Goal: Task Accomplishment & Management: Use online tool/utility

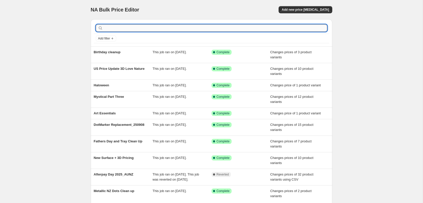
click at [303, 29] on input "text" at bounding box center [215, 27] width 223 height 7
type input "Stickers"
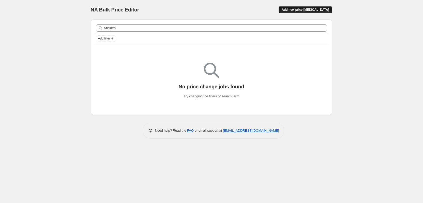
click at [315, 11] on span "Add new price [MEDICAL_DATA]" at bounding box center [305, 10] width 47 height 4
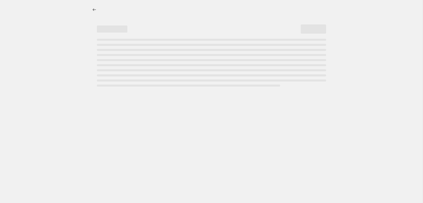
select select "percentage"
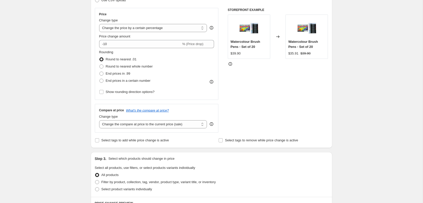
scroll to position [22, 0]
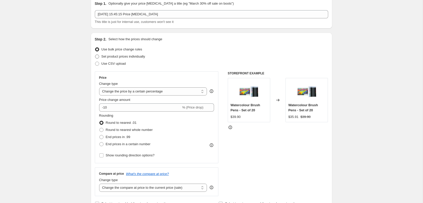
click at [124, 56] on span "Set product prices individually" at bounding box center [123, 56] width 44 height 4
click at [95, 55] on input "Set product prices individually" at bounding box center [95, 54] width 0 height 0
radio input "true"
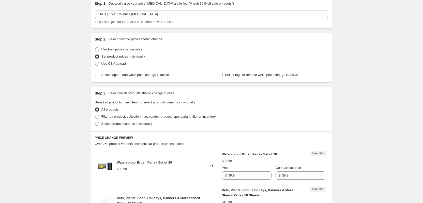
scroll to position [40, 0]
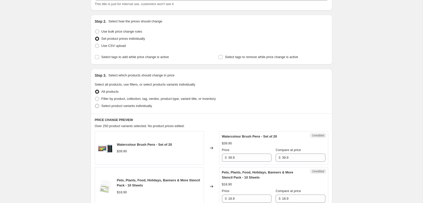
click at [127, 109] on label "Select product variants individually" at bounding box center [123, 105] width 57 height 7
click at [95, 104] on input "Select product variants individually" at bounding box center [95, 104] width 0 height 0
radio input "true"
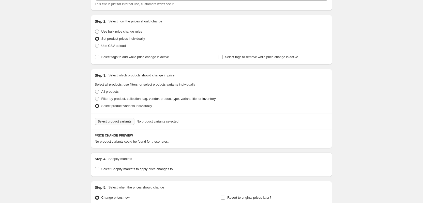
click at [124, 122] on span "Select product variants" at bounding box center [115, 121] width 34 height 4
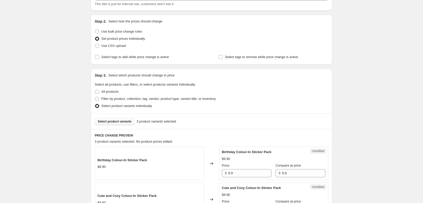
click at [124, 120] on span "Select product variants" at bounding box center [115, 121] width 34 height 4
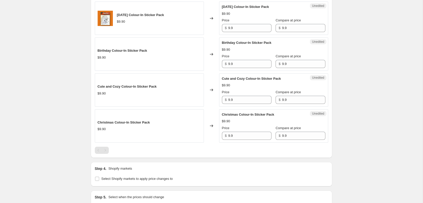
scroll to position [214, 0]
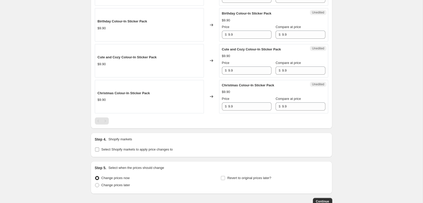
click at [114, 151] on span "Select Shopify markets to apply price changes to" at bounding box center [136, 149] width 71 height 5
click at [99, 151] on input "Select Shopify markets to apply price changes to" at bounding box center [97, 149] width 4 height 4
checkbox input "true"
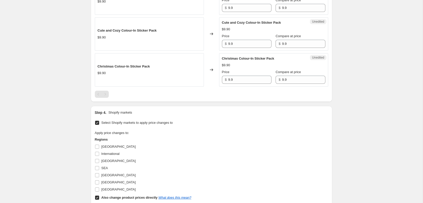
scroll to position [247, 0]
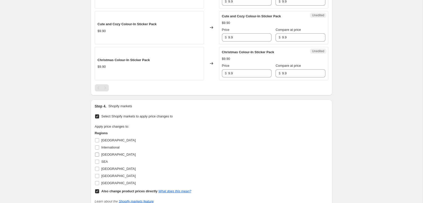
click at [111, 155] on span "New Zealand" at bounding box center [118, 154] width 34 height 4
click at [99, 155] on input "New Zealand" at bounding box center [97, 154] width 4 height 4
checkbox input "true"
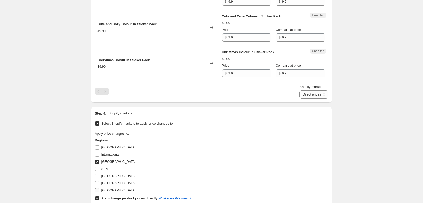
click at [112, 192] on span "United Kingdom" at bounding box center [118, 190] width 34 height 4
click at [99, 192] on input "United Kingdom" at bounding box center [97, 190] width 4 height 4
checkbox input "true"
click at [104, 186] on label "USA" at bounding box center [115, 182] width 41 height 7
click at [99, 185] on input "USA" at bounding box center [97, 183] width 4 height 4
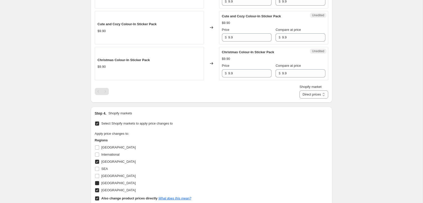
checkbox input "true"
click at [107, 197] on b "Also change product prices directly" at bounding box center [129, 198] width 56 height 4
click at [99, 197] on input "Also change product prices directly What does this mean?" at bounding box center [97, 198] width 4 height 4
checkbox input "false"
select select "8419737818"
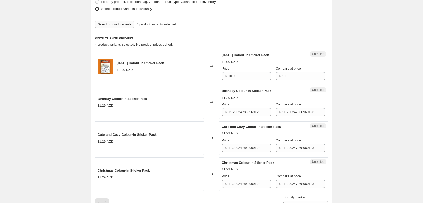
scroll to position [116, 0]
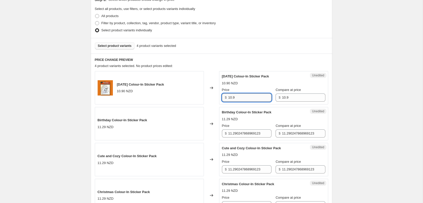
click at [248, 97] on input "10.9" at bounding box center [249, 97] width 43 height 8
click at [241, 136] on input "11.290247868969123" at bounding box center [249, 133] width 43 height 8
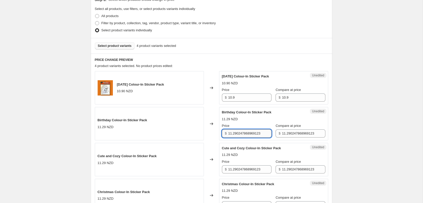
click at [241, 136] on input "11.290247868969123" at bounding box center [249, 133] width 43 height 8
paste input "0.9"
type input "10.9"
click at [290, 128] on label "Compare at price" at bounding box center [288, 125] width 25 height 5
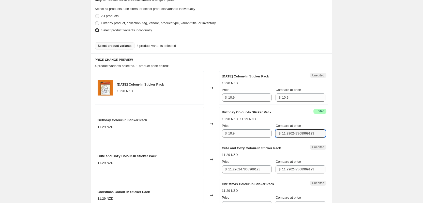
click at [290, 129] on input "11.290247868969123" at bounding box center [303, 133] width 43 height 8
click at [290, 128] on label "Compare at price" at bounding box center [288, 125] width 25 height 5
click at [290, 129] on input "11.290247868969123" at bounding box center [303, 133] width 43 height 8
click at [290, 134] on input "11.290247868969123" at bounding box center [303, 133] width 43 height 8
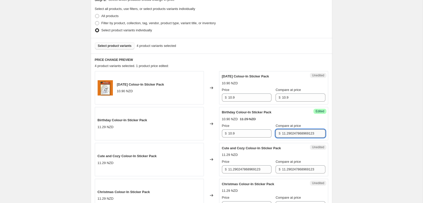
paste input "0.9"
type input "10.9"
click at [259, 163] on div "Price" at bounding box center [247, 161] width 50 height 5
click at [259, 165] on div "Price $ 11.290247868969123" at bounding box center [247, 166] width 50 height 14
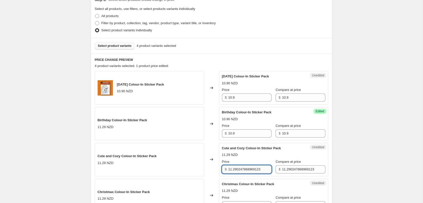
click at [259, 169] on input "11.290247868969123" at bounding box center [249, 169] width 43 height 8
paste input "0.9"
type input "10.9"
click at [291, 165] on input "11.290247868969123" at bounding box center [303, 169] width 43 height 8
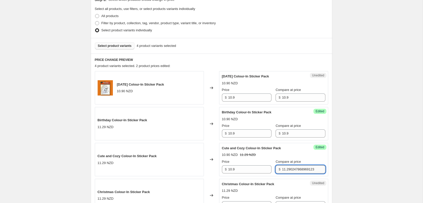
click at [291, 166] on input "11.290247868969123" at bounding box center [303, 169] width 43 height 8
paste input "0.9"
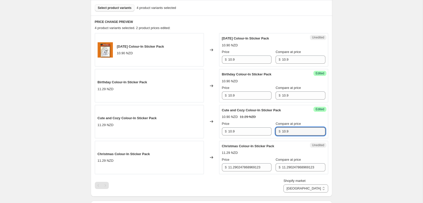
scroll to position [170, 0]
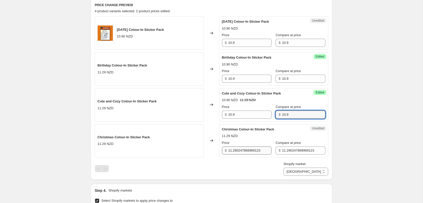
type input "10.9"
click at [234, 151] on input "11.290247868969123" at bounding box center [249, 150] width 43 height 8
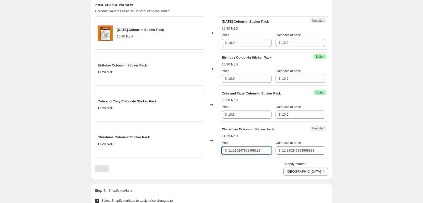
click at [234, 151] on input "11.290247868969123" at bounding box center [249, 150] width 43 height 8
paste input "0.9"
type input "10.9"
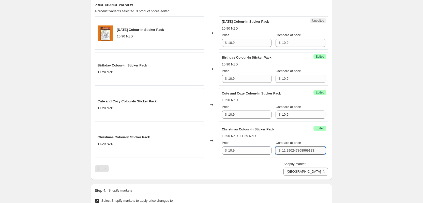
click at [283, 147] on input "11.290247868969123" at bounding box center [303, 150] width 43 height 8
paste input "0.9"
type input "10.9"
click at [319, 168] on select "New Zealand USA United Kingdom" at bounding box center [306, 171] width 45 height 8
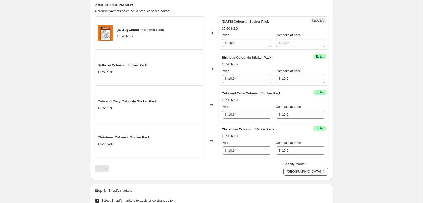
select select "18472075482"
click at [304, 176] on select "New Zealand USA United Kingdom" at bounding box center [306, 171] width 45 height 8
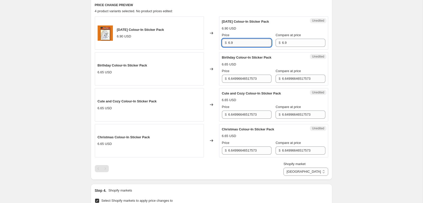
click at [239, 45] on input "6.9" at bounding box center [249, 43] width 43 height 8
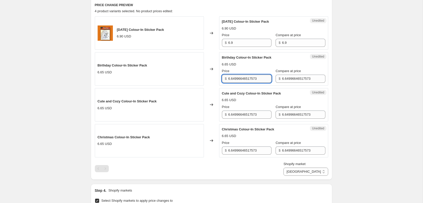
click at [235, 75] on input "6.64996646517573" at bounding box center [249, 79] width 43 height 8
paste input "9"
type input "6.9"
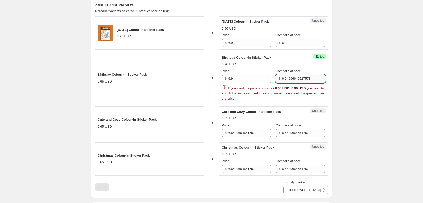
click at [299, 78] on input "6.64996646517573" at bounding box center [303, 79] width 43 height 8
paste input "9"
type input "6.9"
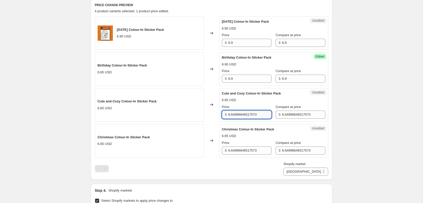
click at [258, 131] on div "Halloween Colour-In Sticker Pack 6.90 USD Changed to Unedited Halloween Colour-…" at bounding box center [212, 86] width 234 height 141
click at [258, 131] on span "Christmas Colour-In Sticker Pack" at bounding box center [248, 129] width 52 height 4
click at [257, 124] on div "Unedited Christmas Colour-In Sticker Pack 6.65 USD Price $ 6.64996646517573 Com…" at bounding box center [273, 140] width 109 height 33
click at [257, 119] on div "Unedited Cute and Cozy Colour-In Sticker Pack 6.65 USD Price $ 6.64996646517573…" at bounding box center [273, 104] width 109 height 33
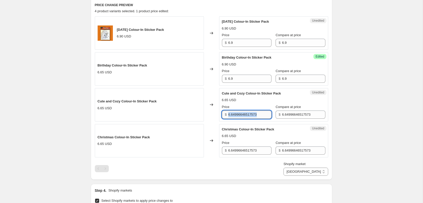
click at [254, 116] on input "6.64996646517573" at bounding box center [249, 114] width 43 height 8
paste input "9"
type input "6.9"
click at [284, 114] on input "6.64996646517573" at bounding box center [303, 114] width 43 height 8
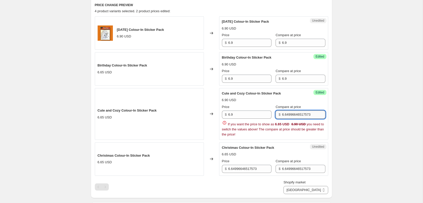
click at [284, 114] on input "6.64996646517573" at bounding box center [303, 114] width 43 height 8
paste input "9"
type input "6.9"
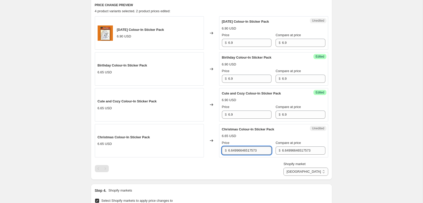
click at [252, 169] on div "Halloween Colour-In Sticker Pack 6.90 USD Changed to Unedited Halloween Colour-…" at bounding box center [212, 95] width 234 height 159
click at [252, 169] on div "Shopify market New Zealand USA United Kingdom USA" at bounding box center [212, 168] width 234 height 14
click at [249, 147] on input "6.64996646517573" at bounding box center [249, 150] width 43 height 8
paste input "9"
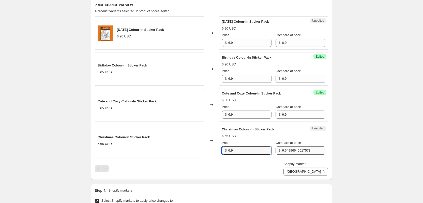
type input "6.9"
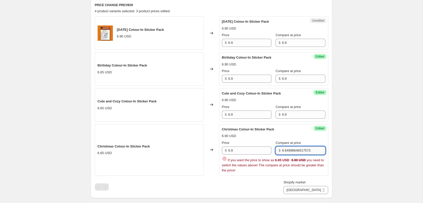
click at [287, 148] on input "6.64996646517573" at bounding box center [303, 150] width 43 height 8
paste input "9"
type input "6.9"
click at [325, 190] on div "Step 1. Optionally give your price change job a title (eg "March 30% off sale o…" at bounding box center [210, 101] width 246 height 513
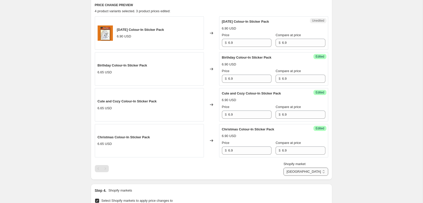
select select "28938535130"
click at [293, 176] on select "New Zealand USA United Kingdom" at bounding box center [306, 171] width 45 height 8
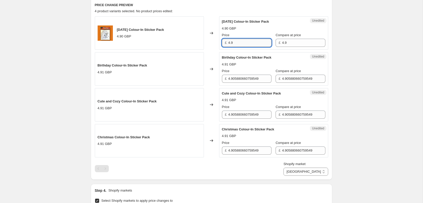
click at [232, 46] on input "4.9" at bounding box center [249, 43] width 43 height 8
click at [237, 73] on div "Price" at bounding box center [247, 70] width 50 height 5
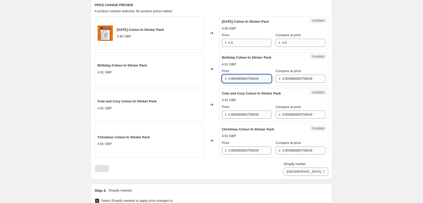
click at [237, 75] on input "4.905880660759549" at bounding box center [249, 79] width 43 height 8
paste input "text"
type input "4.9"
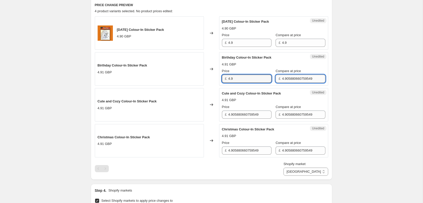
click at [293, 81] on input "4.905880660759549" at bounding box center [303, 79] width 43 height 8
paste input "text"
type input "4.9"
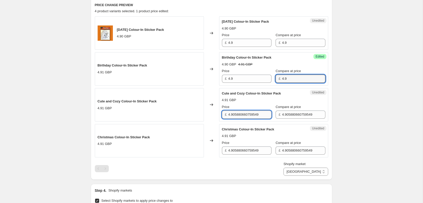
click at [260, 116] on input "4.905880660759549" at bounding box center [249, 114] width 43 height 8
paste input "text"
type input "4.9"
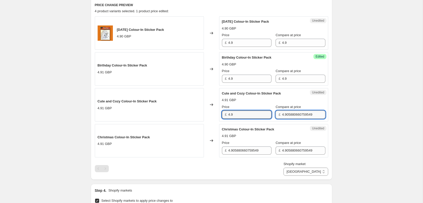
click at [291, 116] on input "4.905880660759549" at bounding box center [303, 114] width 43 height 8
paste input "text"
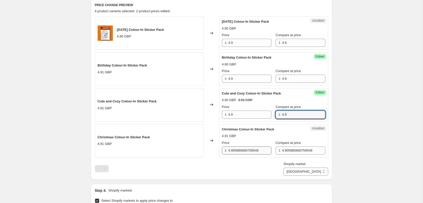
type input "4.9"
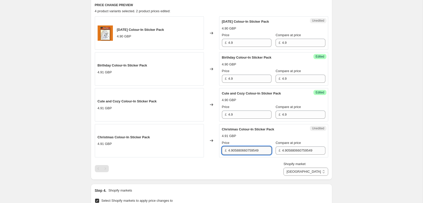
click at [257, 150] on input "4.905880660759549" at bounding box center [249, 150] width 43 height 8
paste input "text"
type input "4.9"
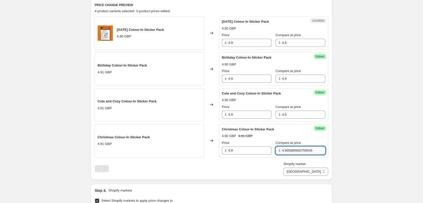
click at [285, 151] on input "4.905880660759549" at bounding box center [303, 150] width 43 height 8
paste input "text"
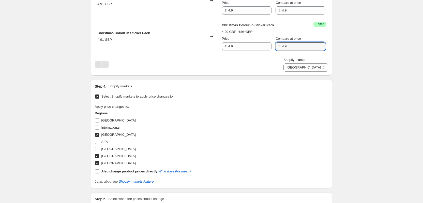
scroll to position [339, 0]
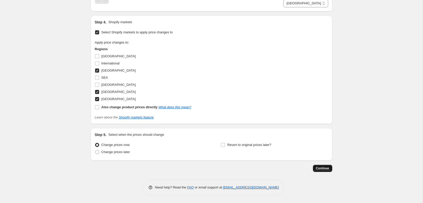
type input "4.9"
click at [326, 170] on button "Continue" at bounding box center [322, 168] width 19 height 7
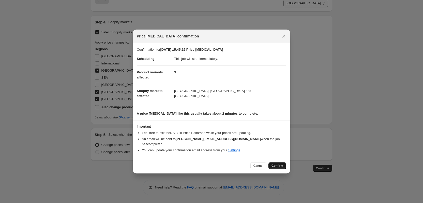
click at [277, 166] on button "Confirm" at bounding box center [278, 165] width 18 height 7
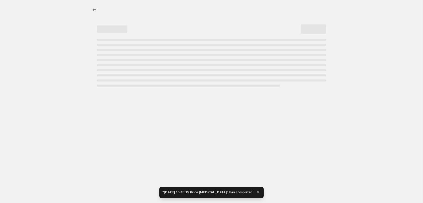
select select "28938535130"
